Goal: Transaction & Acquisition: Purchase product/service

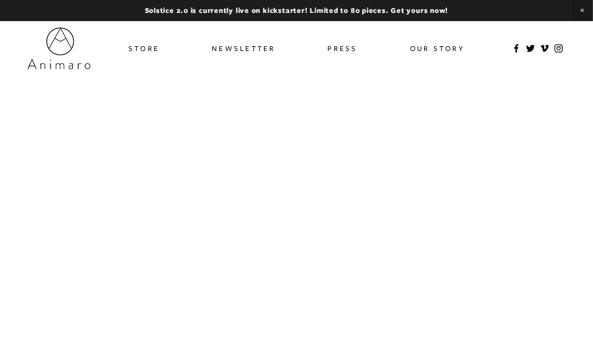
click at [156, 47] on link "Store" at bounding box center [143, 48] width 31 height 17
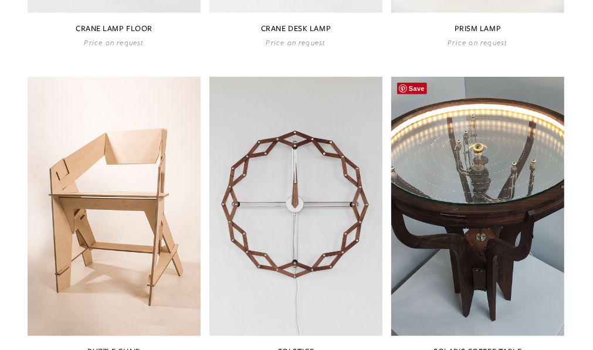
scroll to position [406, 0]
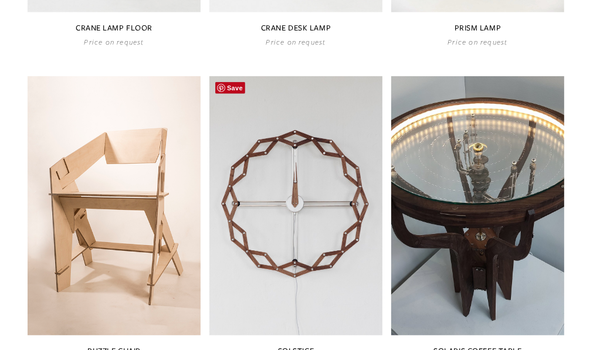
click at [270, 150] on link at bounding box center [295, 223] width 173 height 294
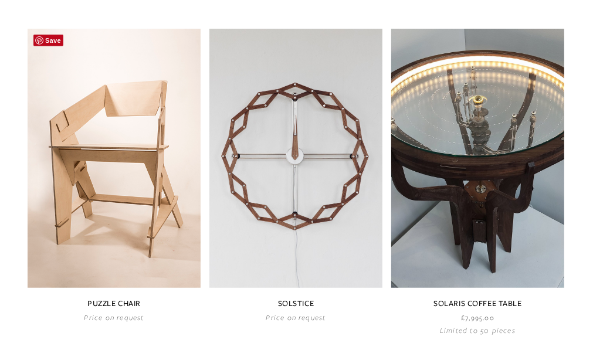
scroll to position [468, 0]
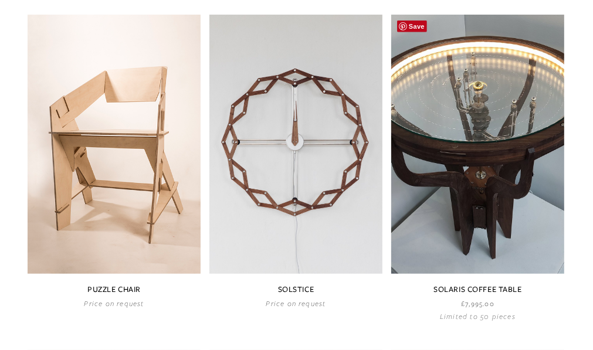
click at [465, 171] on link at bounding box center [477, 168] width 173 height 306
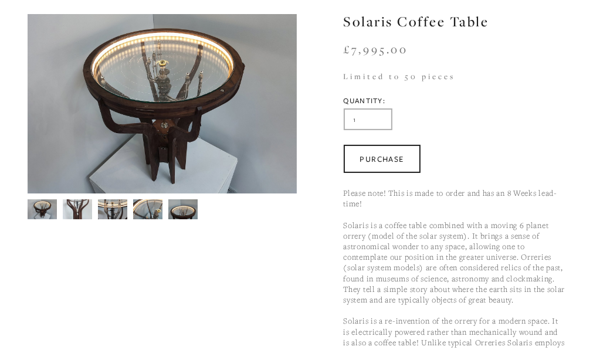
scroll to position [120, 0]
click at [153, 204] on img at bounding box center [147, 209] width 29 height 22
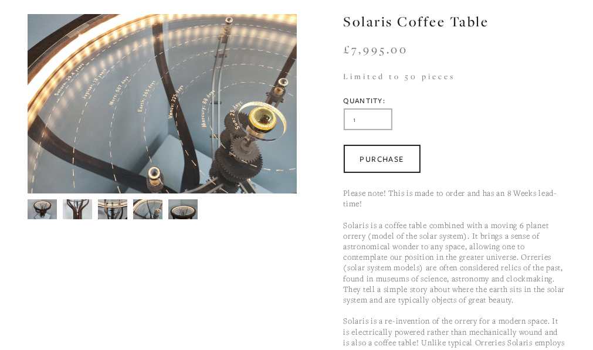
click at [188, 209] on img at bounding box center [182, 209] width 29 height 22
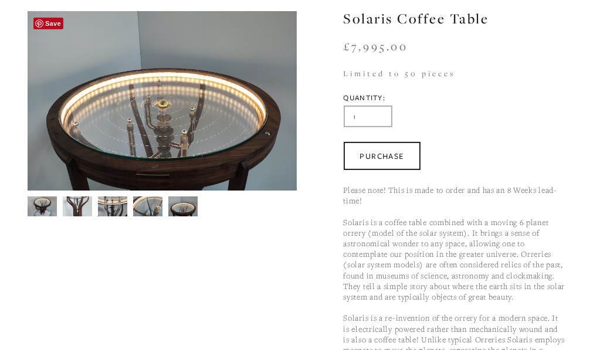
scroll to position [123, 0]
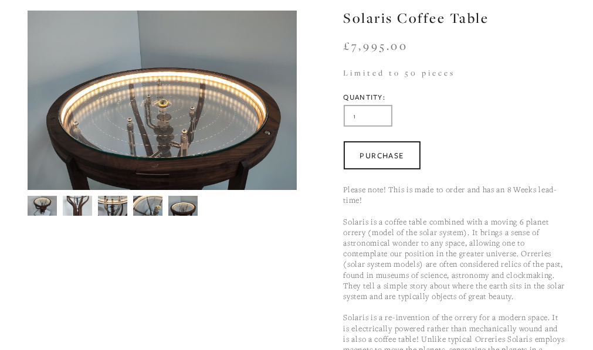
click at [120, 209] on img at bounding box center [112, 205] width 29 height 40
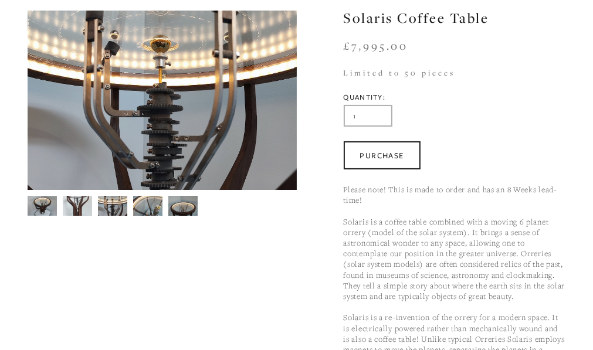
click at [132, 209] on div at bounding box center [159, 203] width 275 height 26
click at [139, 207] on img at bounding box center [147, 206] width 29 height 22
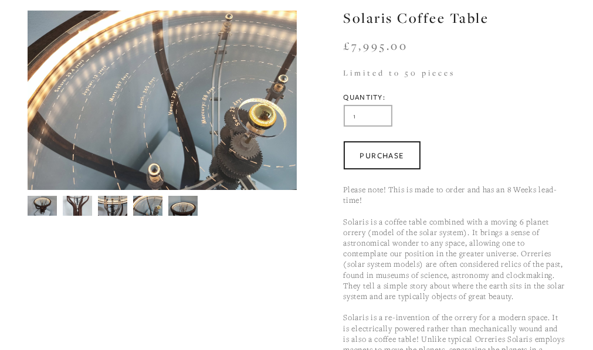
click at [174, 212] on img at bounding box center [182, 206] width 29 height 22
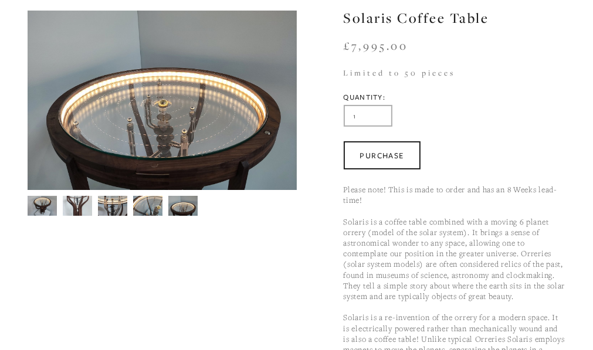
click at [39, 211] on img at bounding box center [42, 206] width 29 height 20
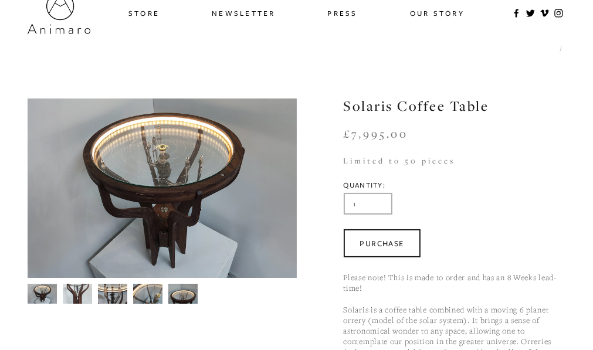
scroll to position [0, 0]
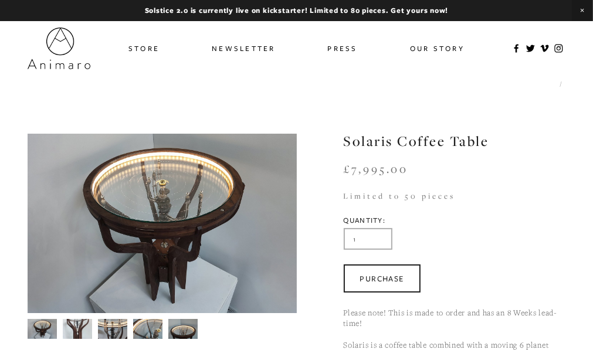
click at [150, 49] on link "Store" at bounding box center [143, 48] width 31 height 17
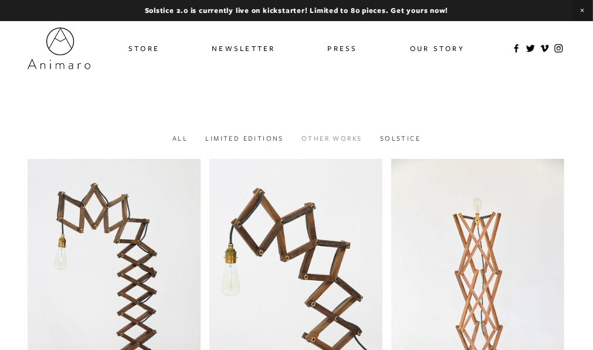
click at [339, 139] on link "Other works" at bounding box center [331, 138] width 60 height 9
click at [251, 142] on link "Limited Editions" at bounding box center [244, 138] width 78 height 9
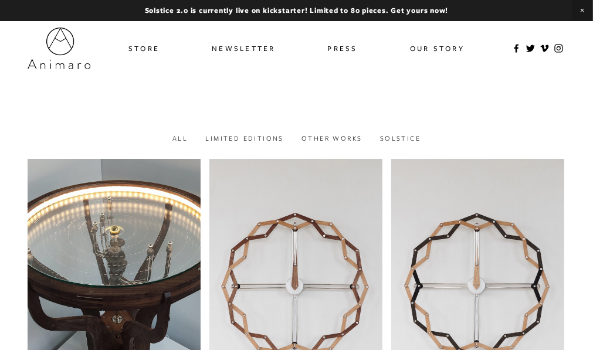
click at [310, 232] on link at bounding box center [295, 312] width 173 height 306
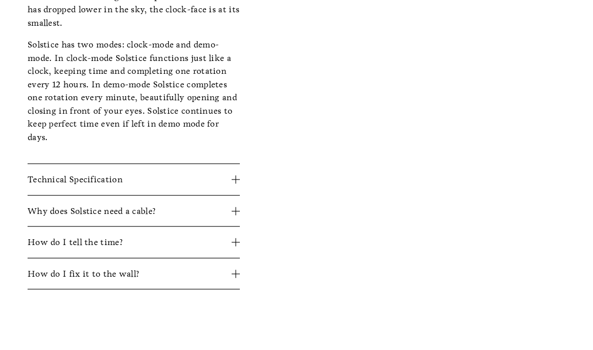
scroll to position [609, 0]
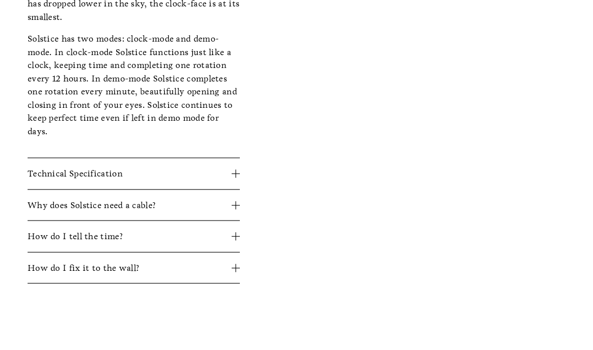
click at [230, 172] on span "Technical Specification" at bounding box center [130, 173] width 204 height 13
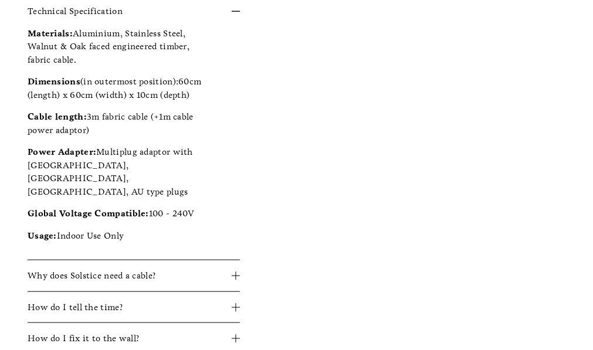
scroll to position [819, 0]
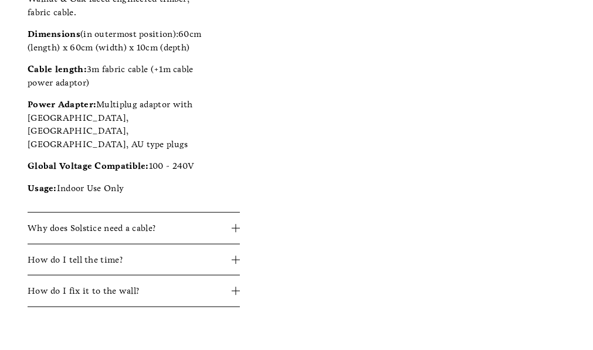
click at [234, 228] on div at bounding box center [236, 228] width 8 height 1
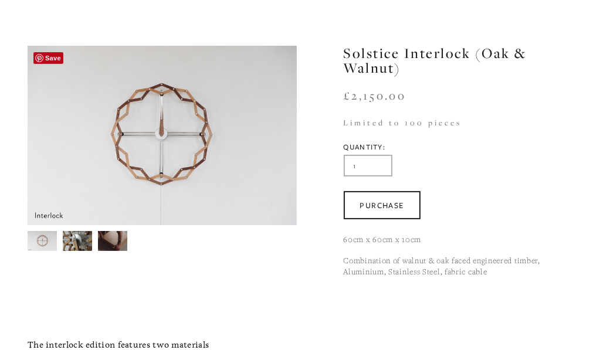
scroll to position [104, 0]
